Goal: Use online tool/utility: Utilize a website feature to perform a specific function

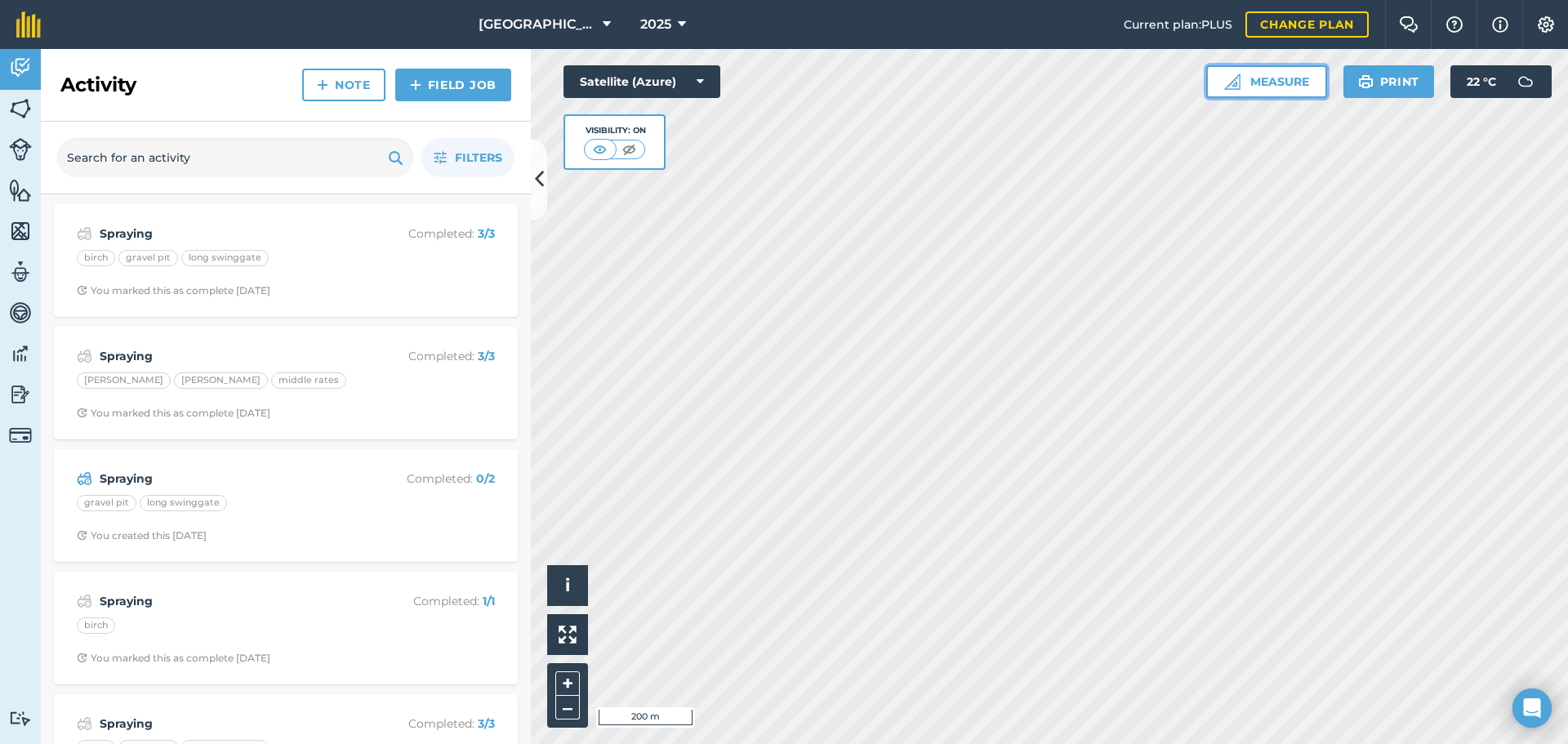
click at [1299, 84] on button "Measure" at bounding box center [1267, 81] width 121 height 32
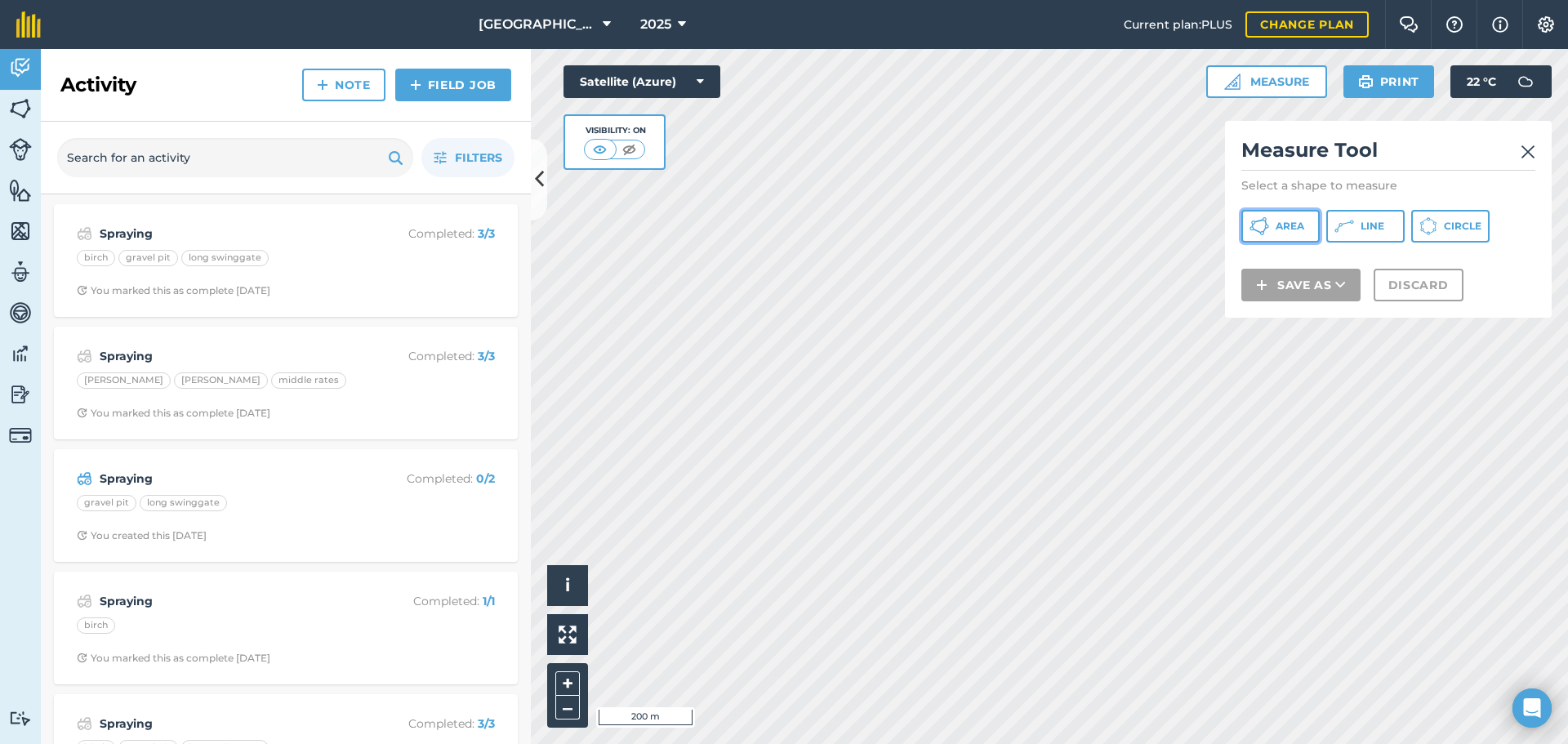
click at [1298, 232] on span "Area" at bounding box center [1290, 225] width 29 height 13
